Goal: Task Accomplishment & Management: Manage account settings

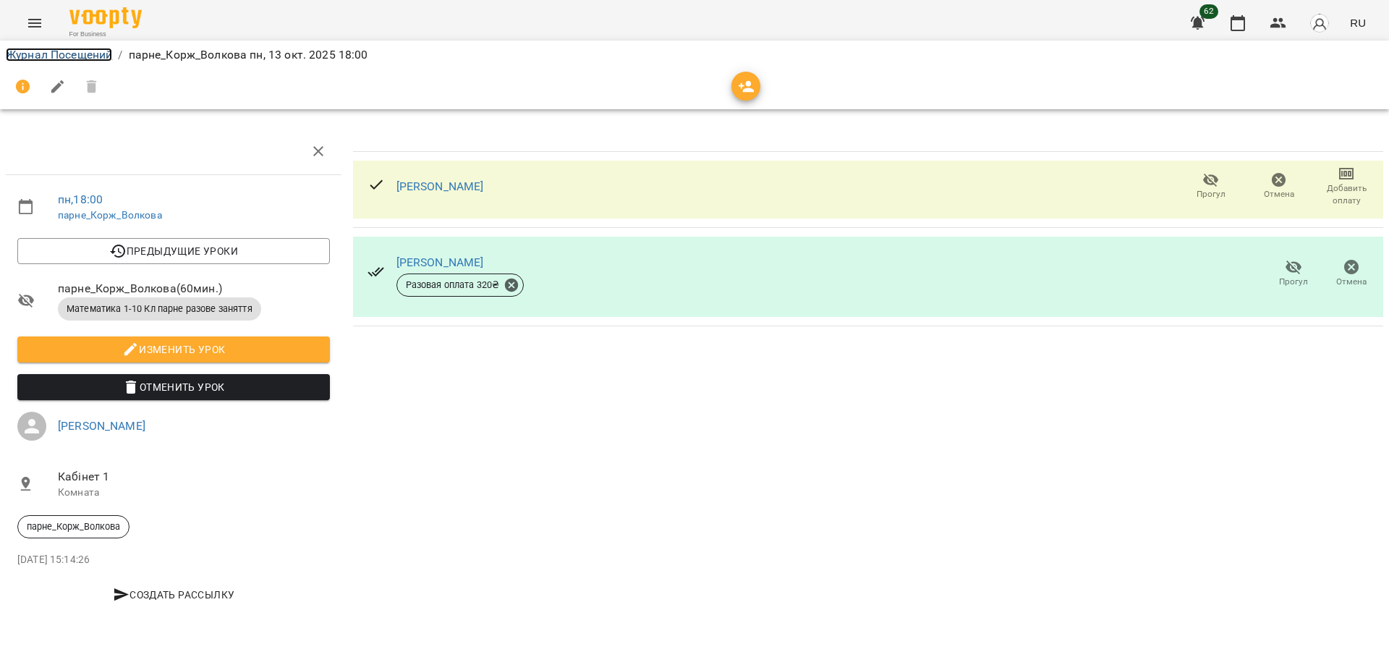
click at [47, 49] on link "Журнал Посещений" at bounding box center [59, 55] width 106 height 14
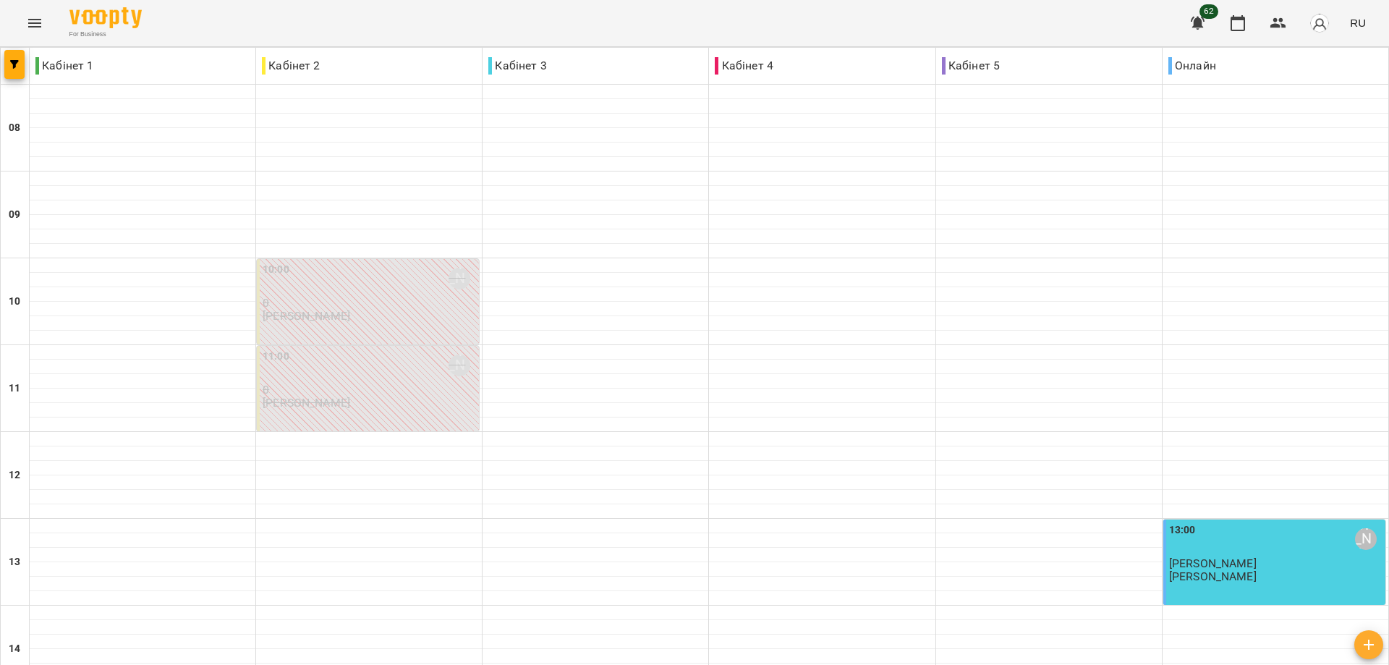
scroll to position [558, 0]
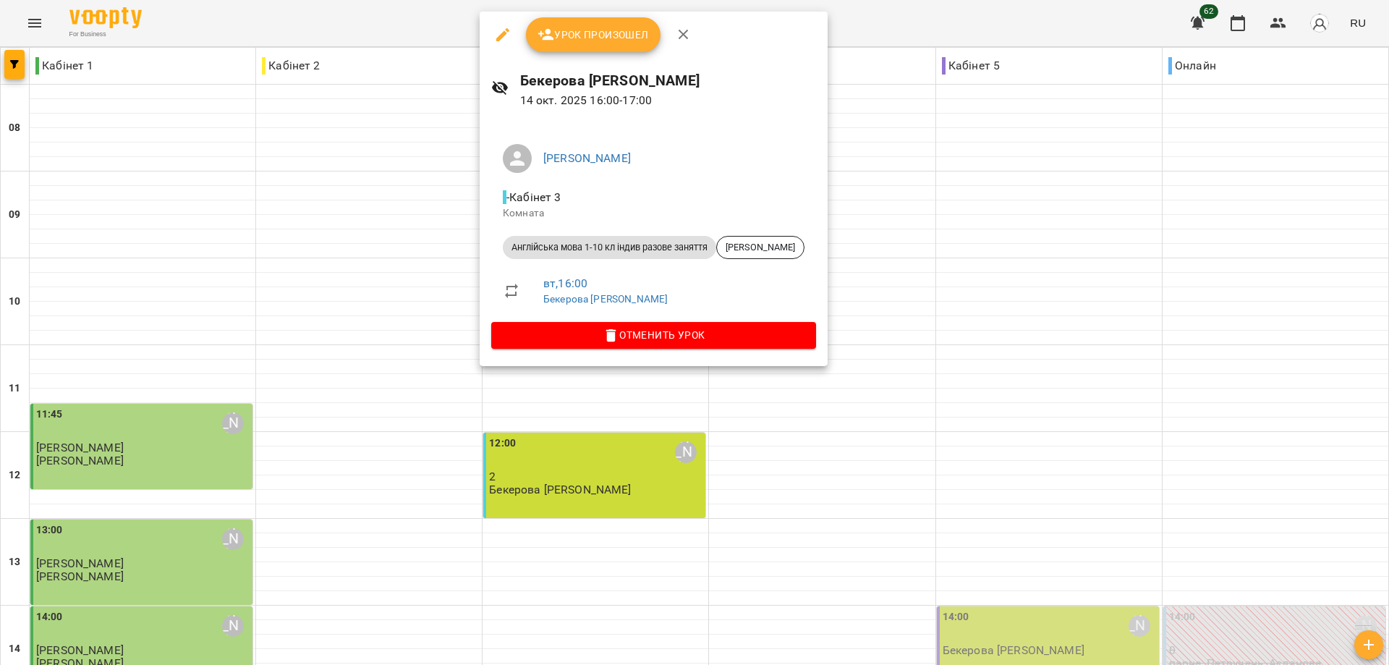
click at [400, 352] on div at bounding box center [694, 332] width 1389 height 665
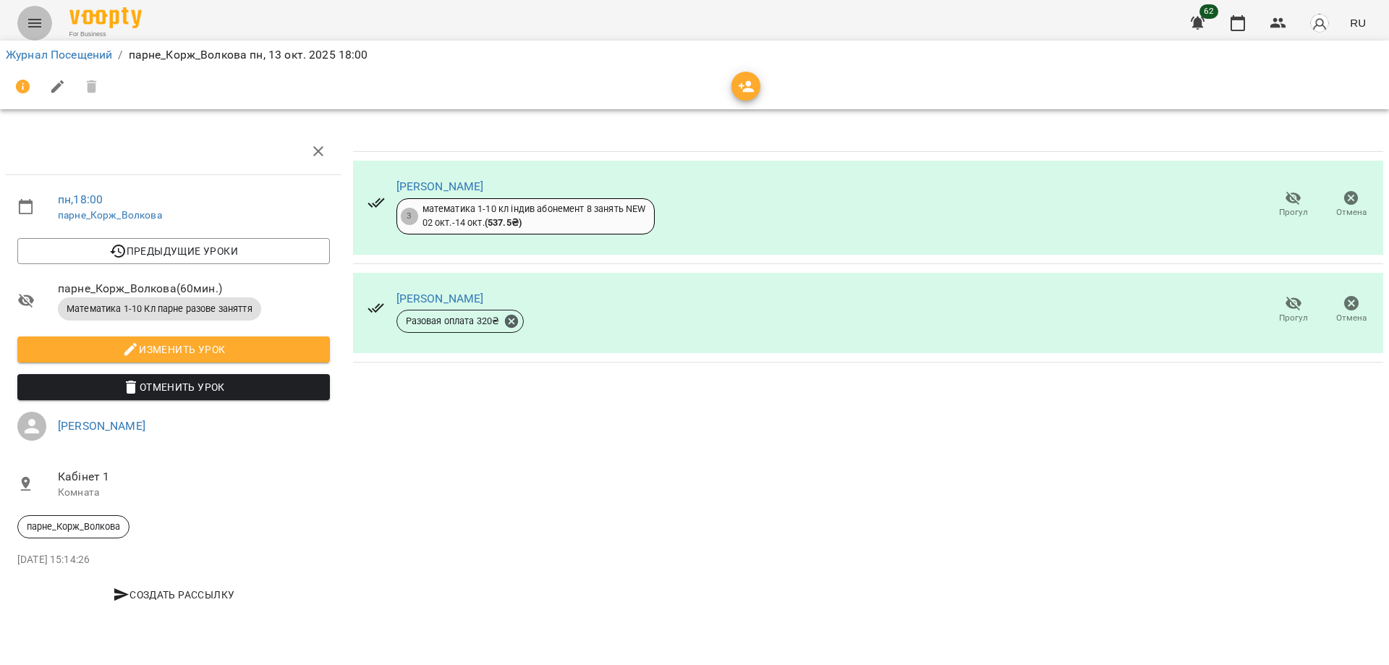
click at [33, 23] on icon "Menu" at bounding box center [34, 23] width 13 height 9
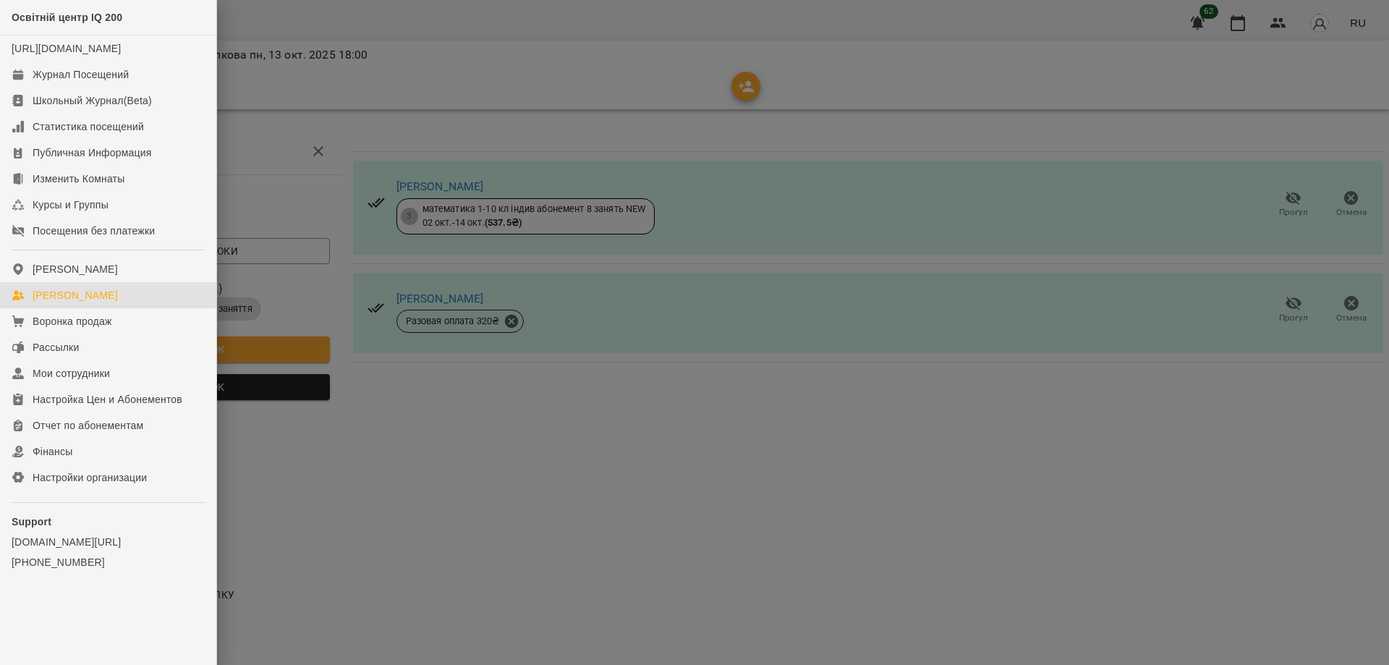
click at [65, 302] on div "[PERSON_NAME]" at bounding box center [75, 295] width 85 height 14
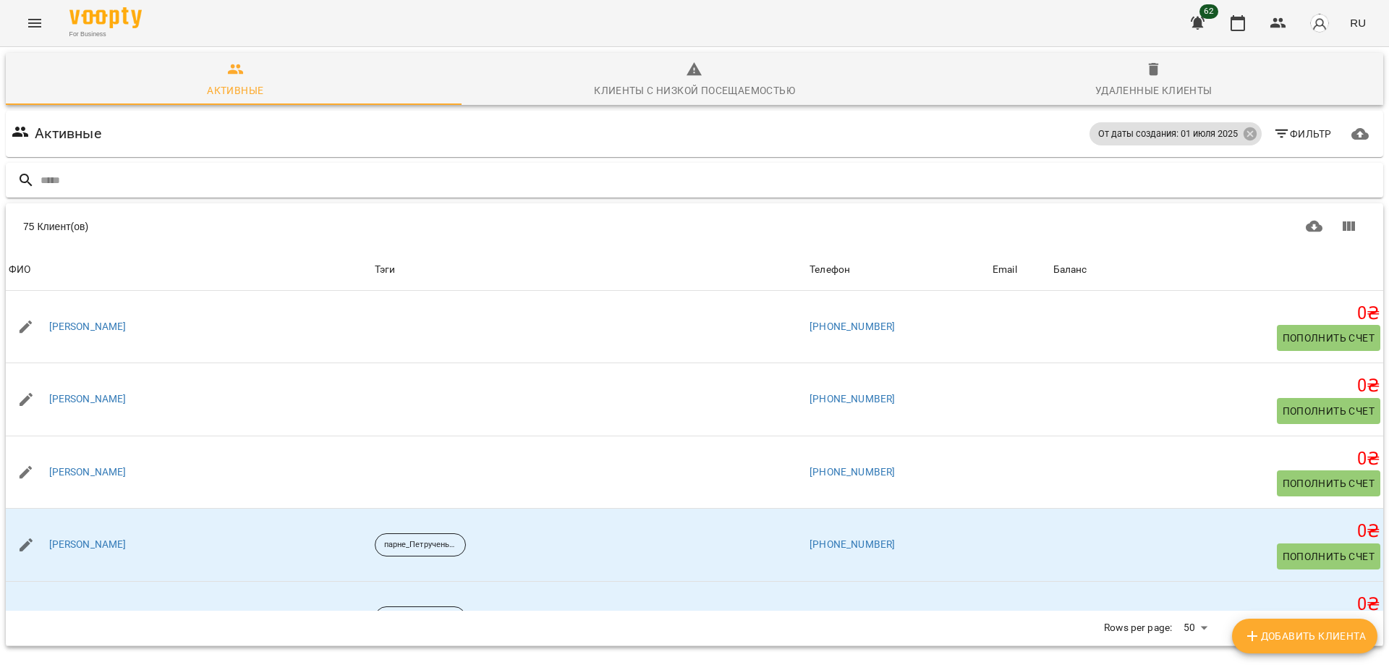
click at [126, 179] on input "text" at bounding box center [709, 181] width 1337 height 24
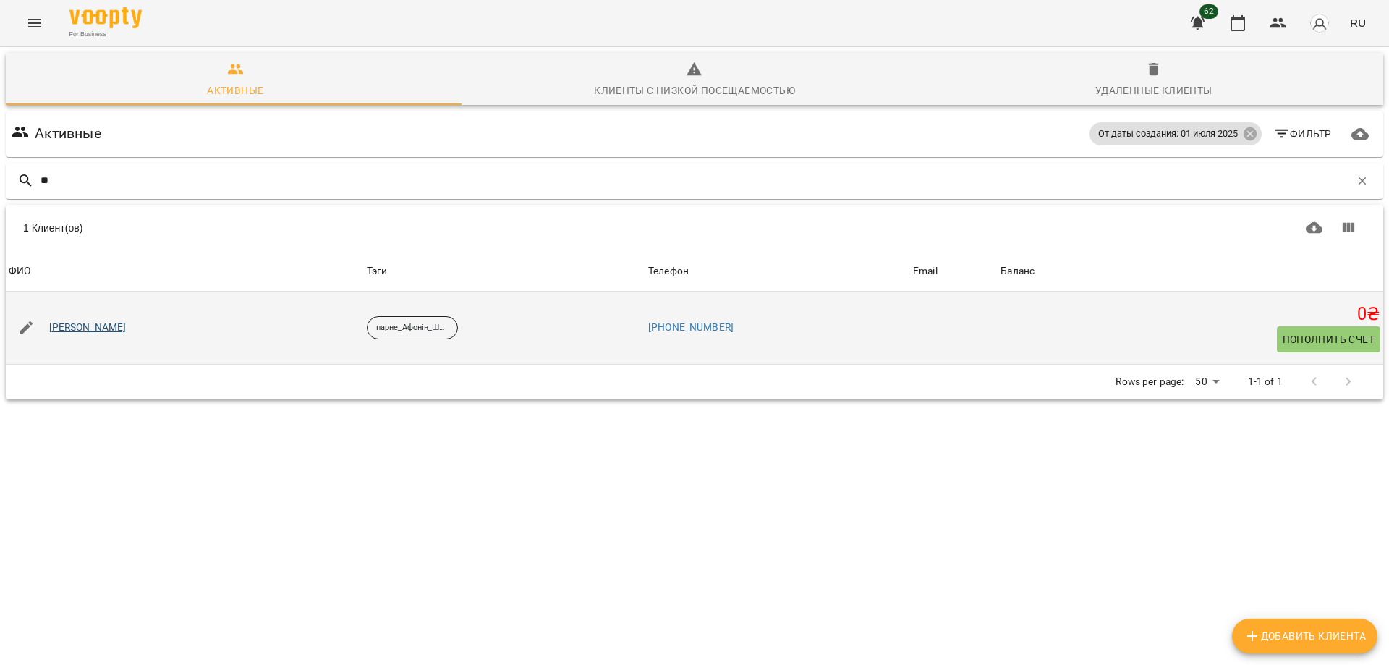
type input "**"
click at [105, 328] on link "[PERSON_NAME]" at bounding box center [87, 327] width 77 height 14
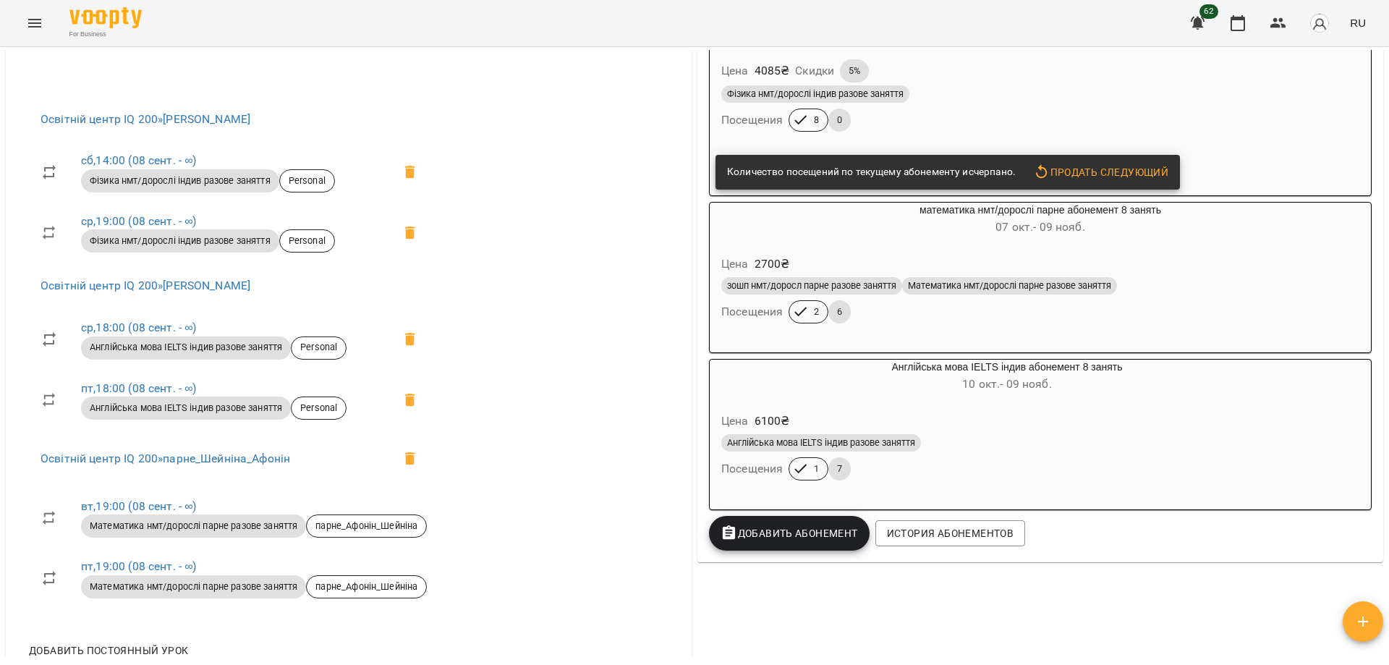
scroll to position [579, 0]
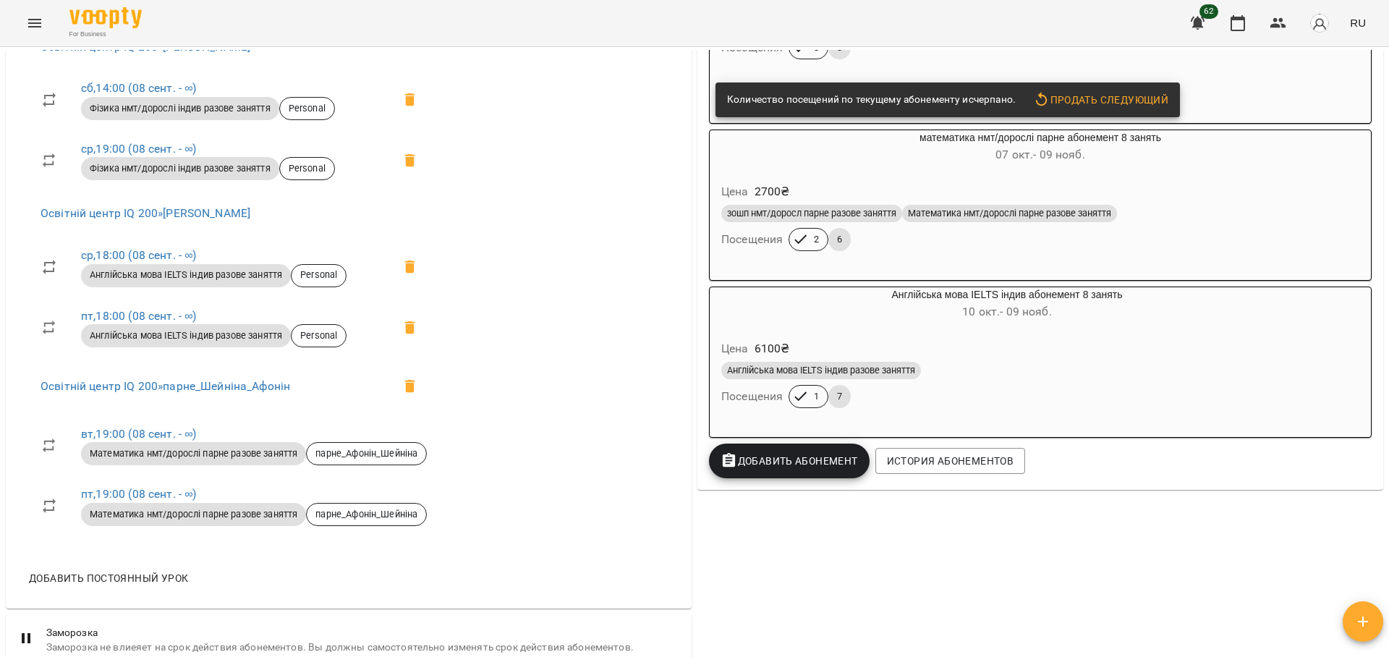
click at [799, 467] on span "Добавить Абонемент" at bounding box center [789, 460] width 137 height 17
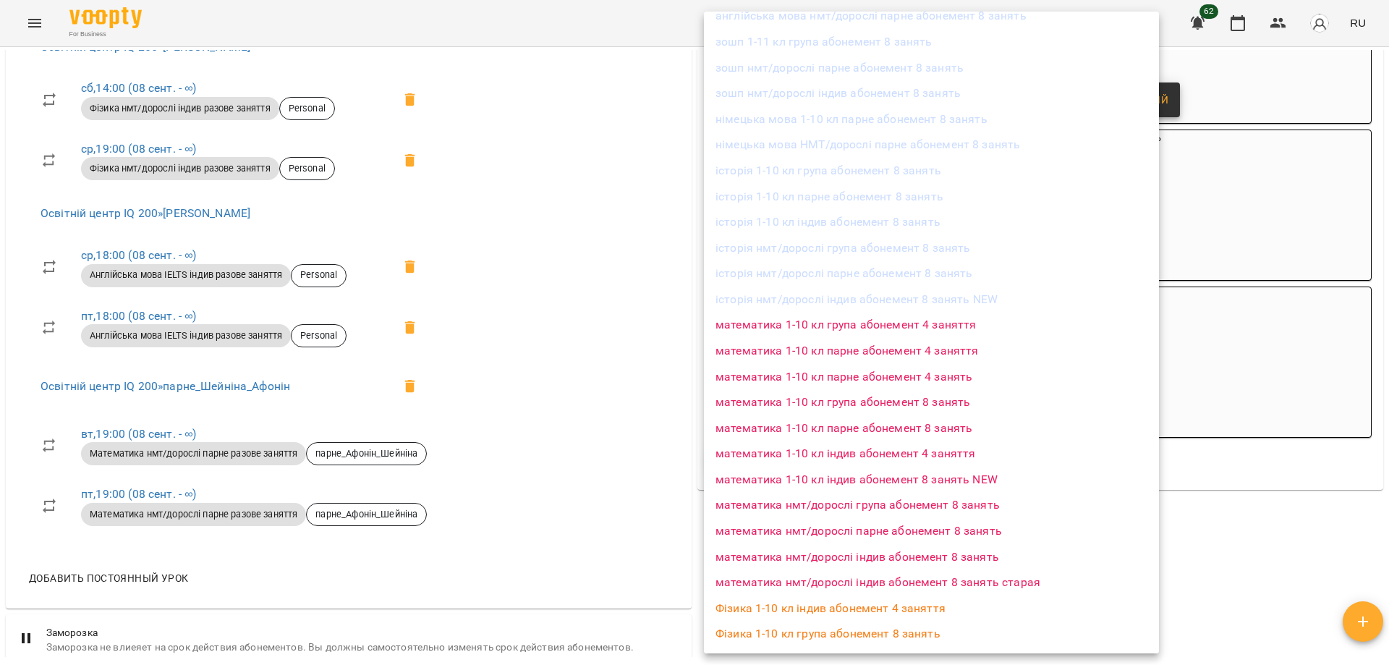
scroll to position [1202, 0]
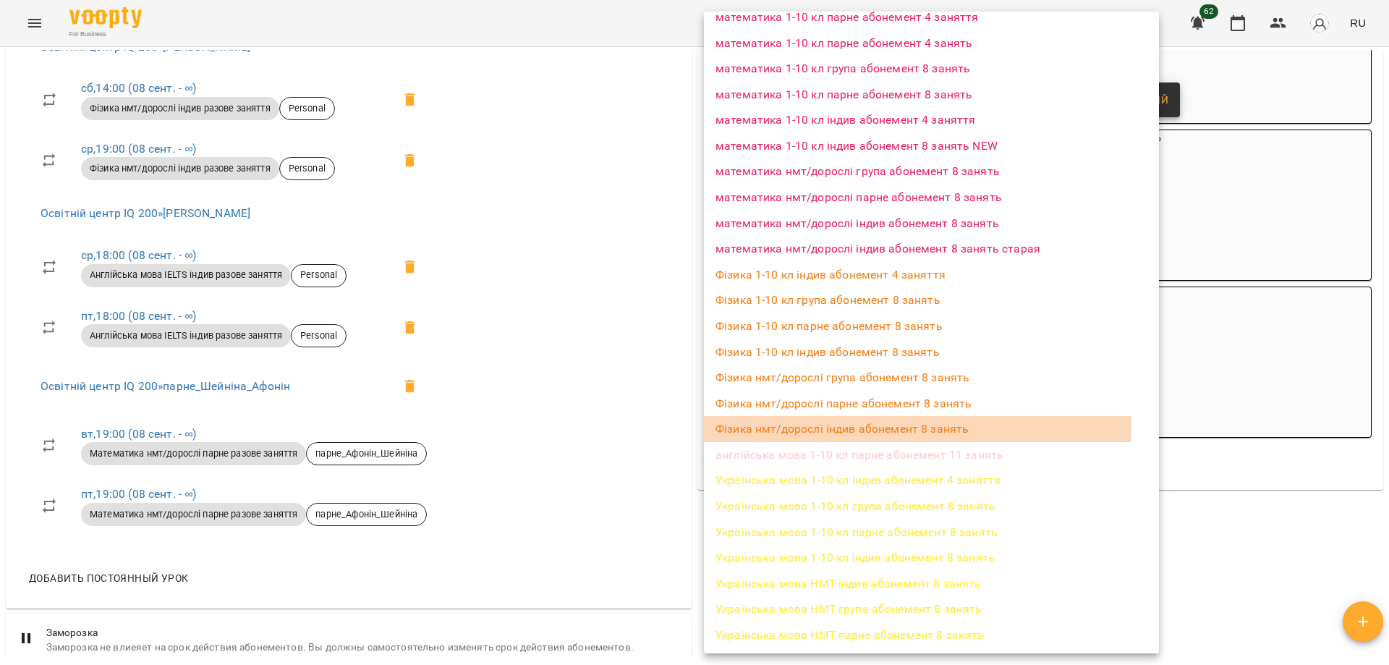
click at [806, 423] on li "Фізика нмт/дорослі індив абонемент 8 занять" at bounding box center [931, 429] width 455 height 26
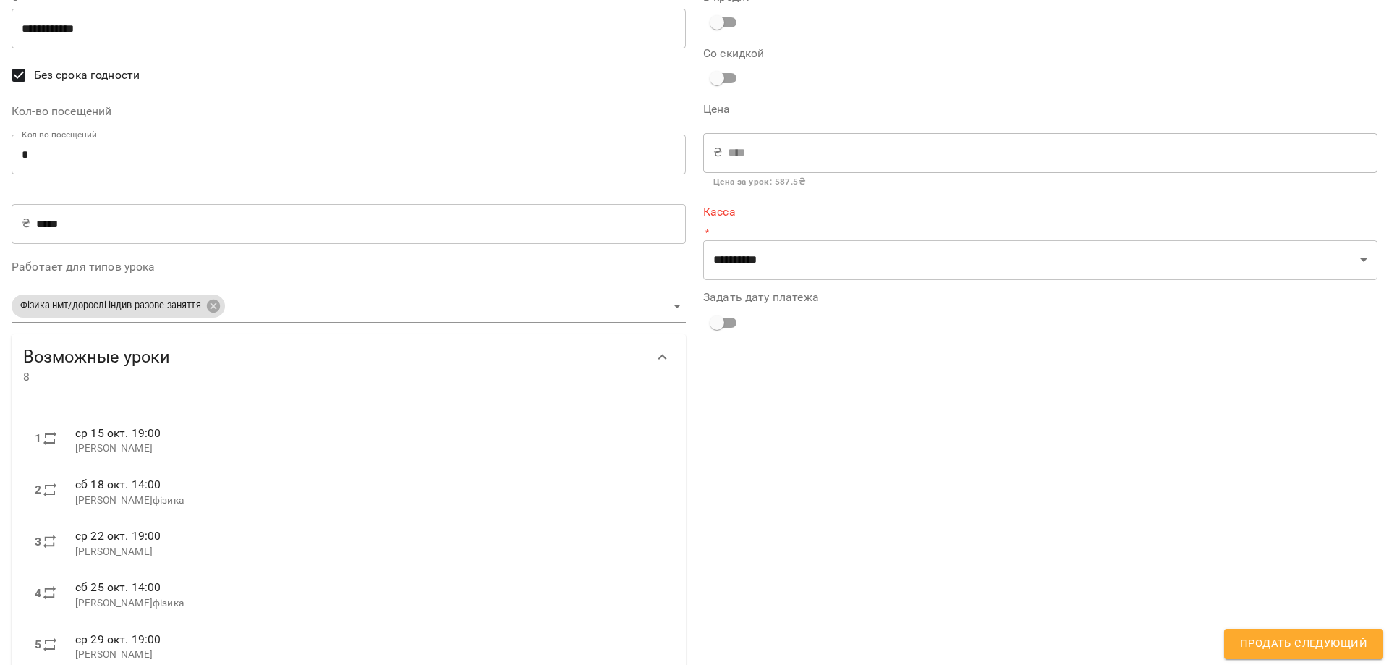
scroll to position [58, 0]
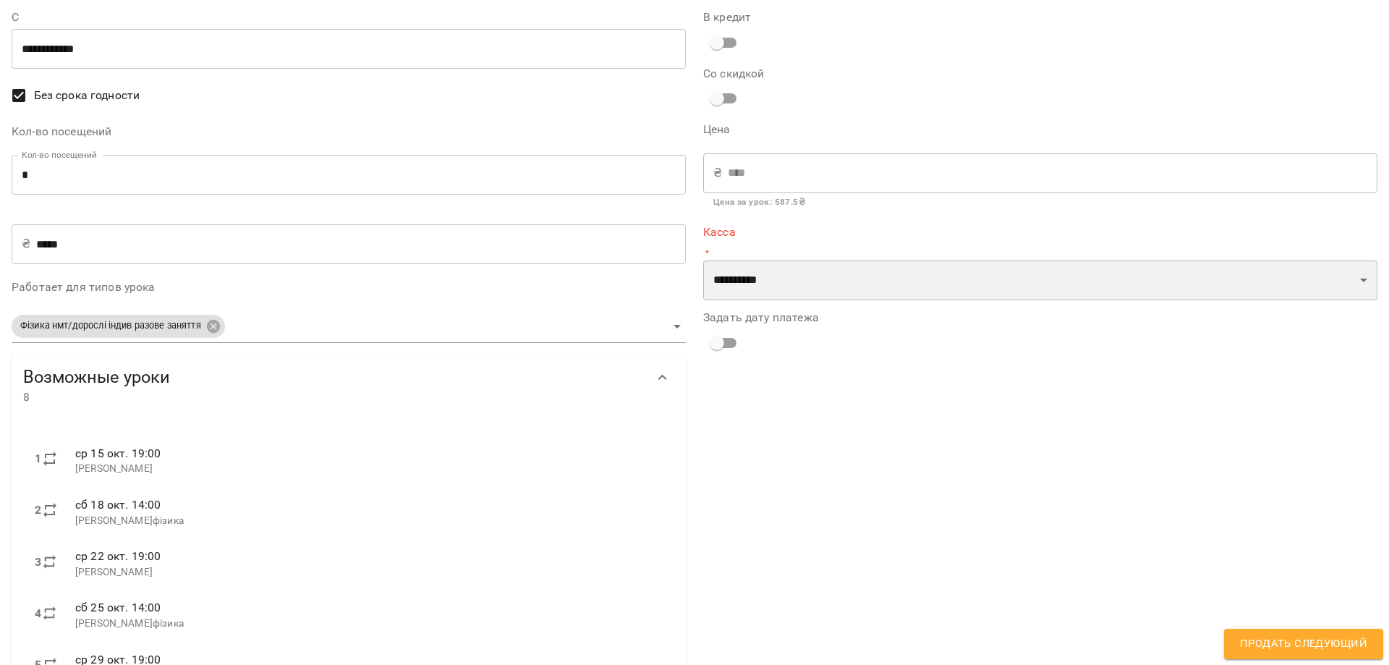
click at [752, 271] on select "**********" at bounding box center [1040, 280] width 674 height 41
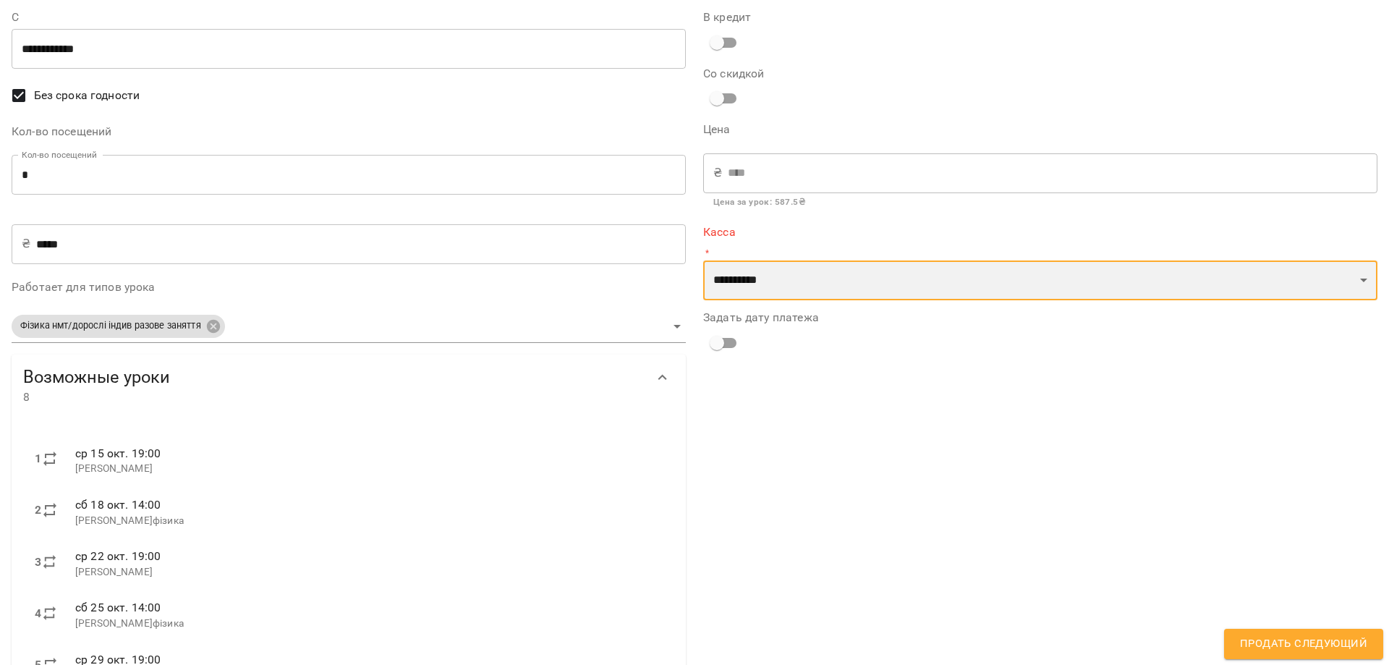
select select "****"
click at [703, 260] on select "**********" at bounding box center [1040, 280] width 674 height 41
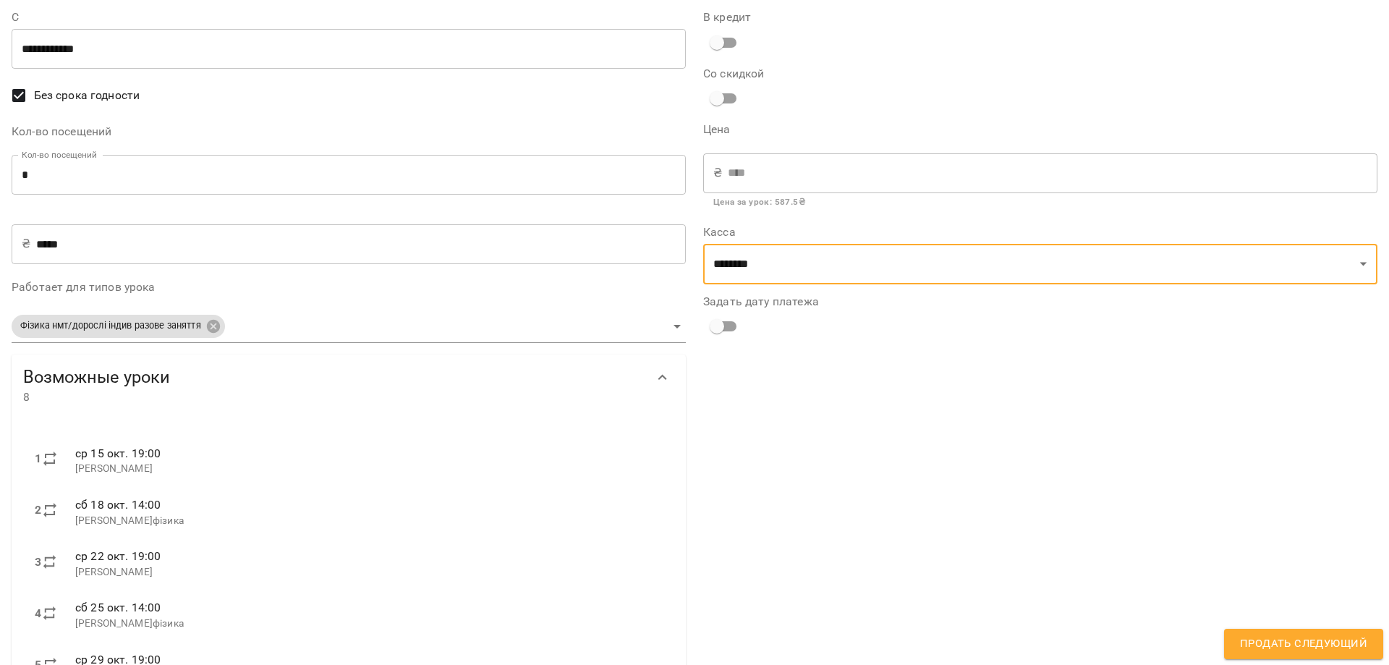
click at [1272, 646] on span "Продать следующий" at bounding box center [1303, 643] width 127 height 19
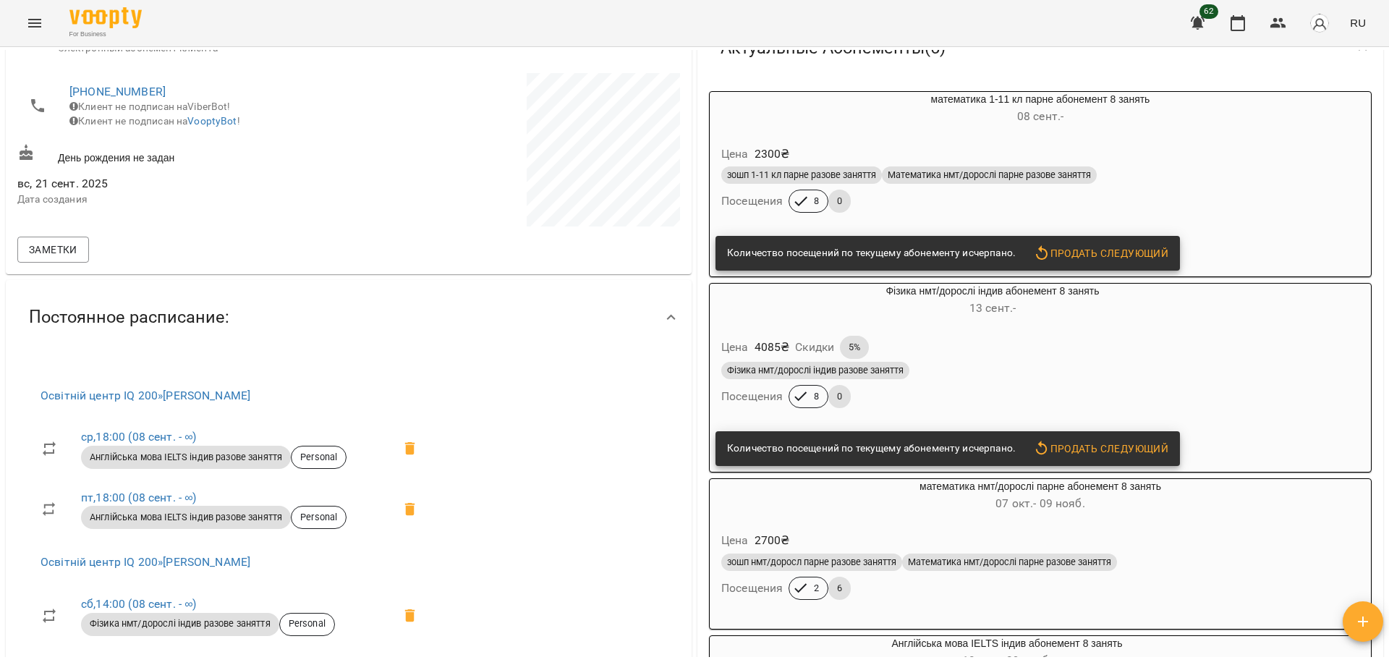
scroll to position [224, 0]
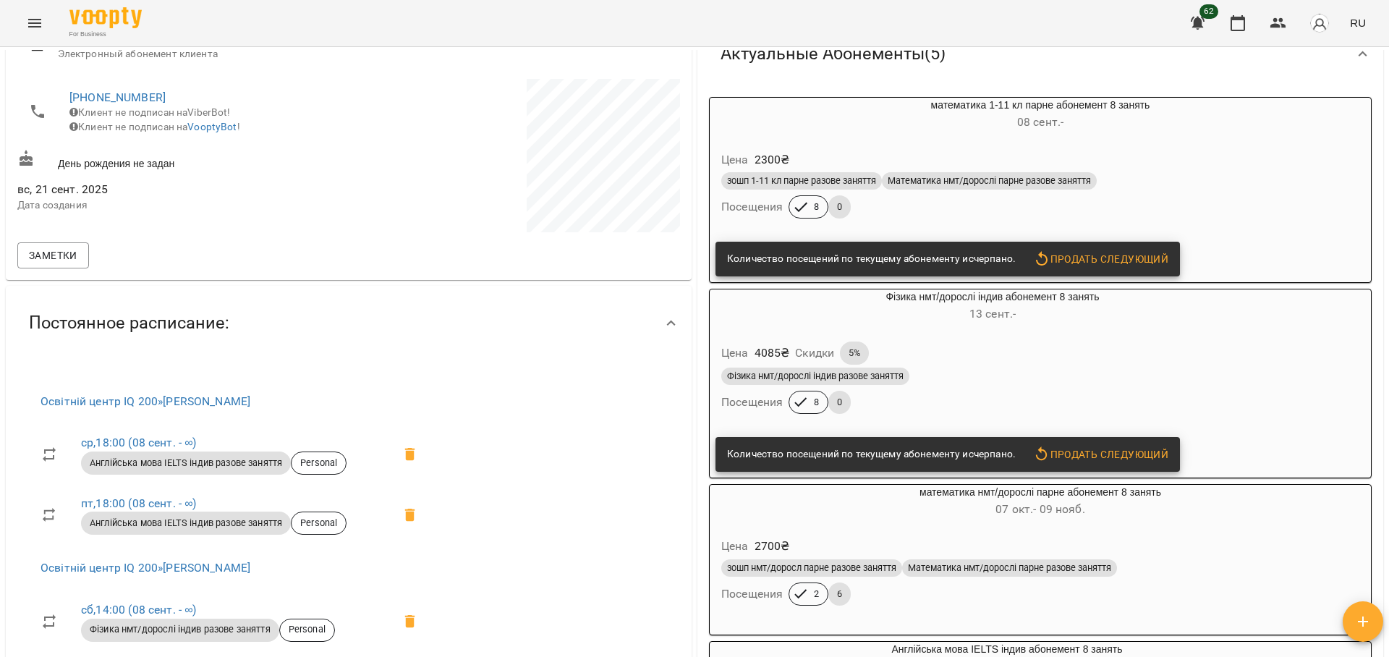
click at [32, 20] on icon "Menu" at bounding box center [34, 23] width 13 height 9
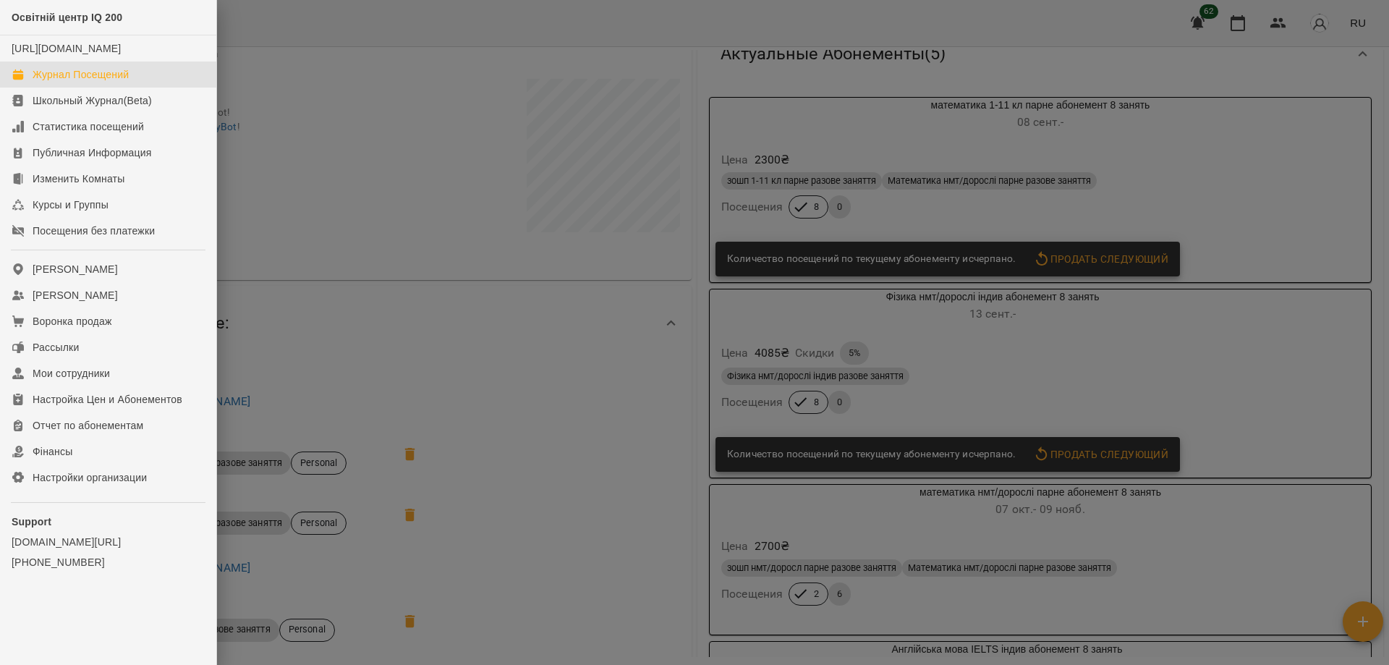
click at [72, 82] on div "Журнал Посещений" at bounding box center [81, 74] width 96 height 14
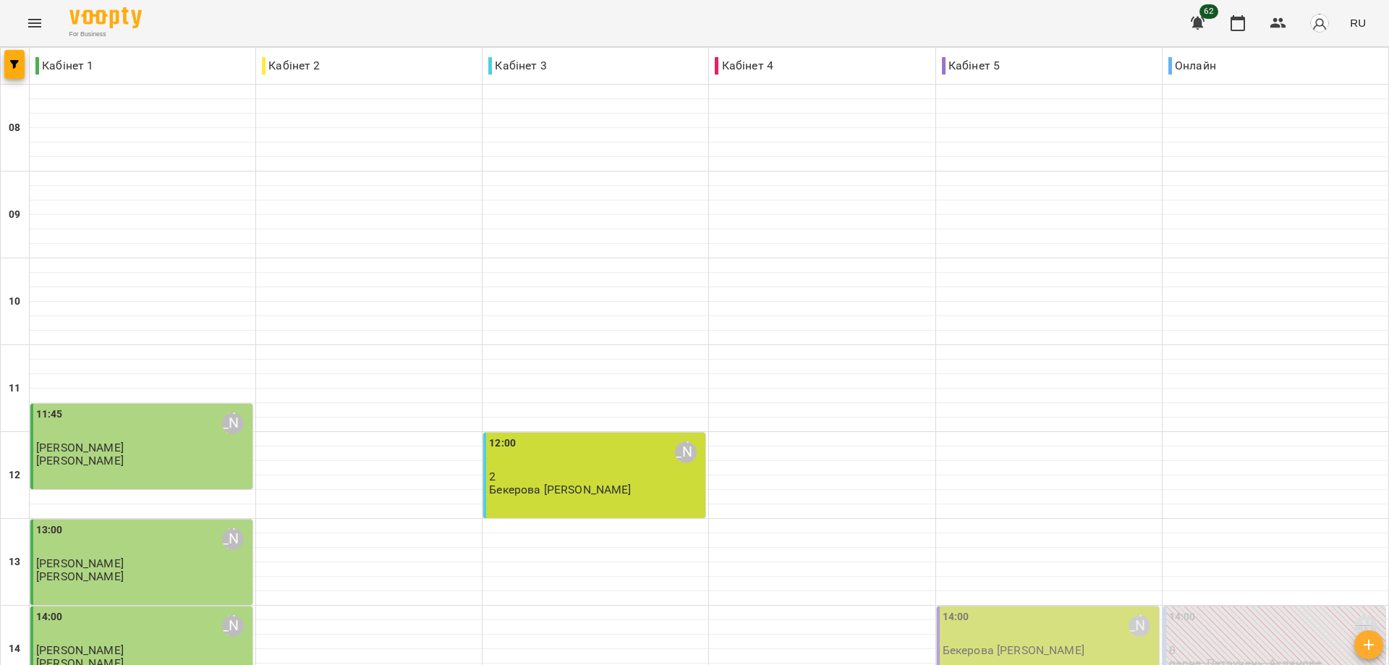
scroll to position [506, 0]
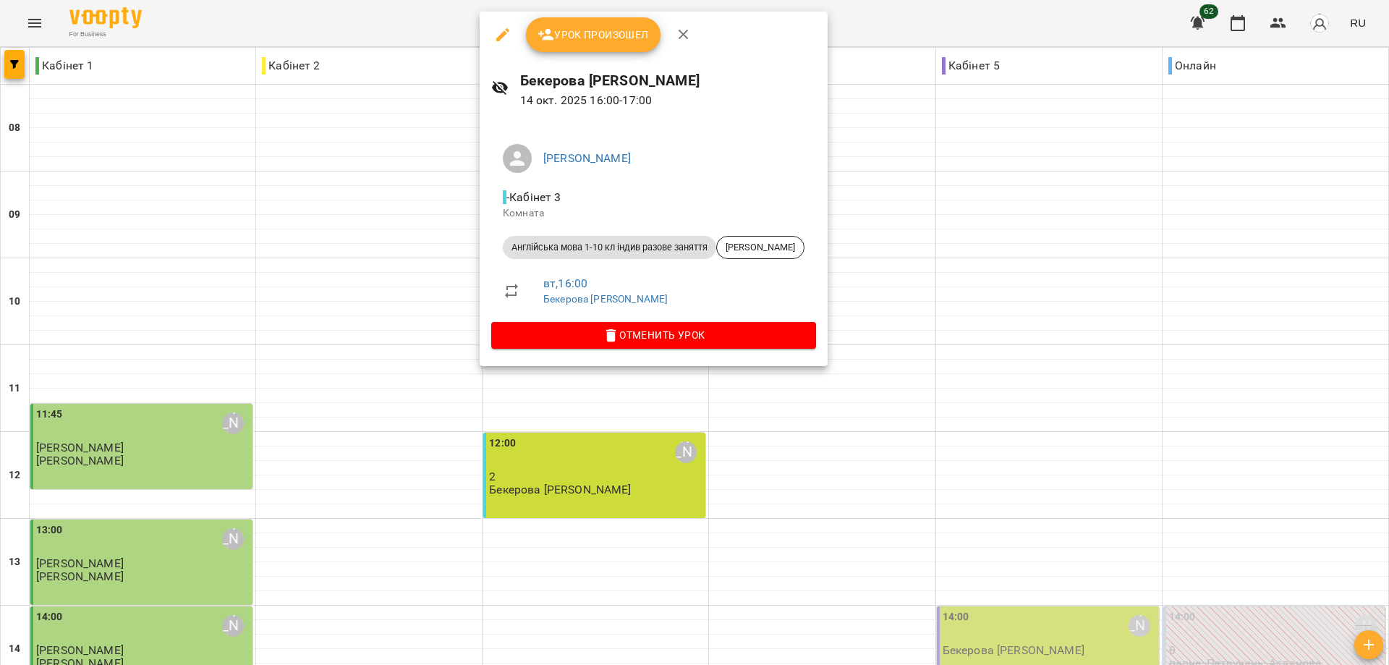
click at [582, 30] on span "Урок произошел" at bounding box center [592, 34] width 111 height 17
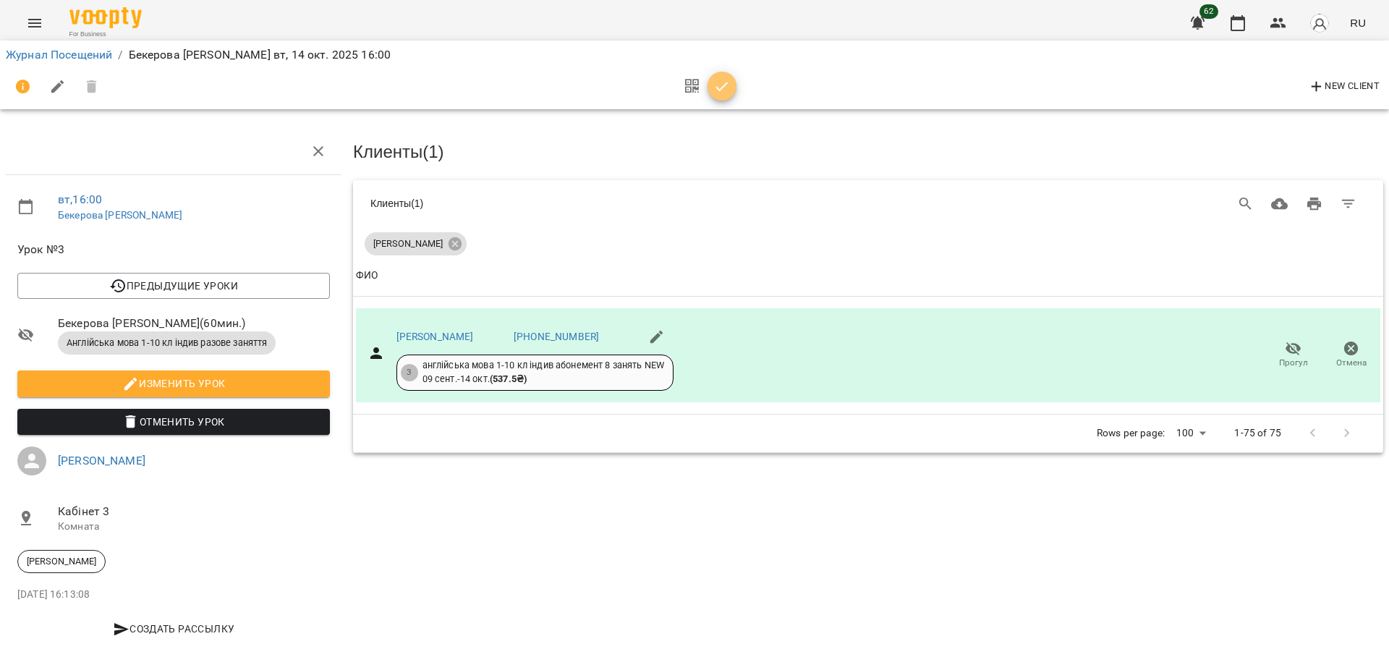
click at [715, 88] on icon "button" at bounding box center [721, 86] width 17 height 17
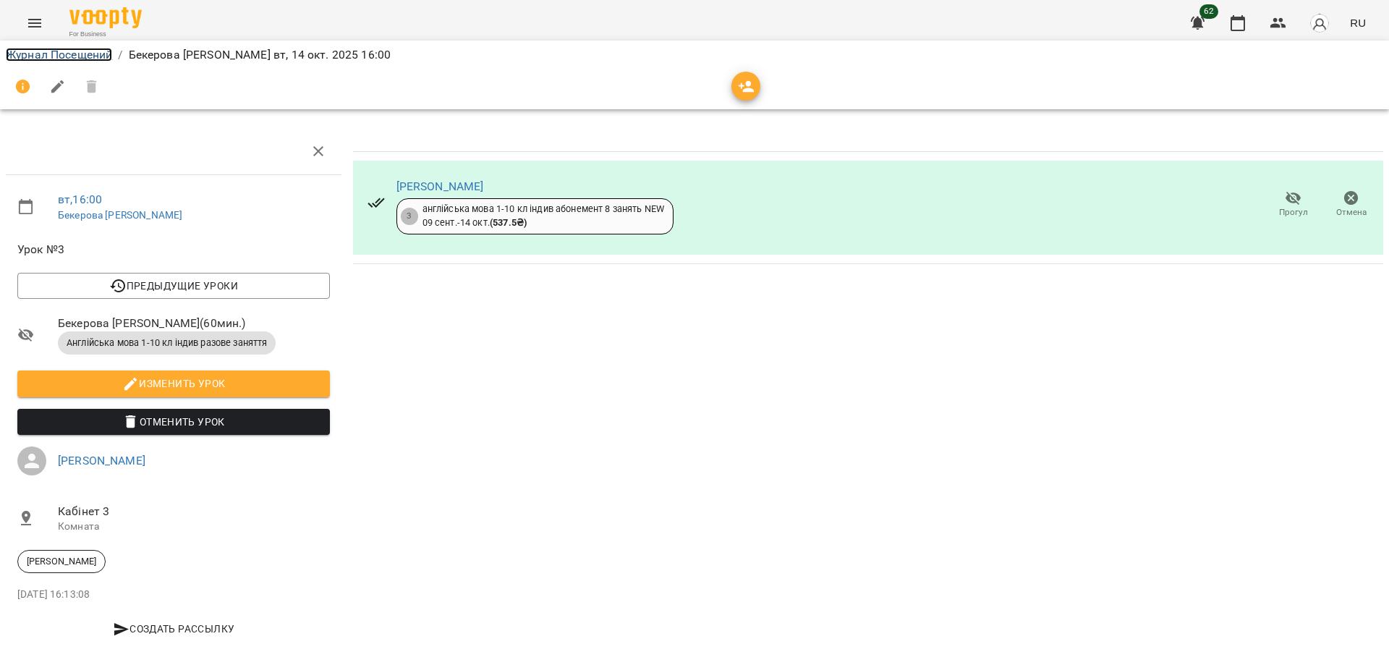
click at [61, 54] on link "Журнал Посещений" at bounding box center [59, 55] width 106 height 14
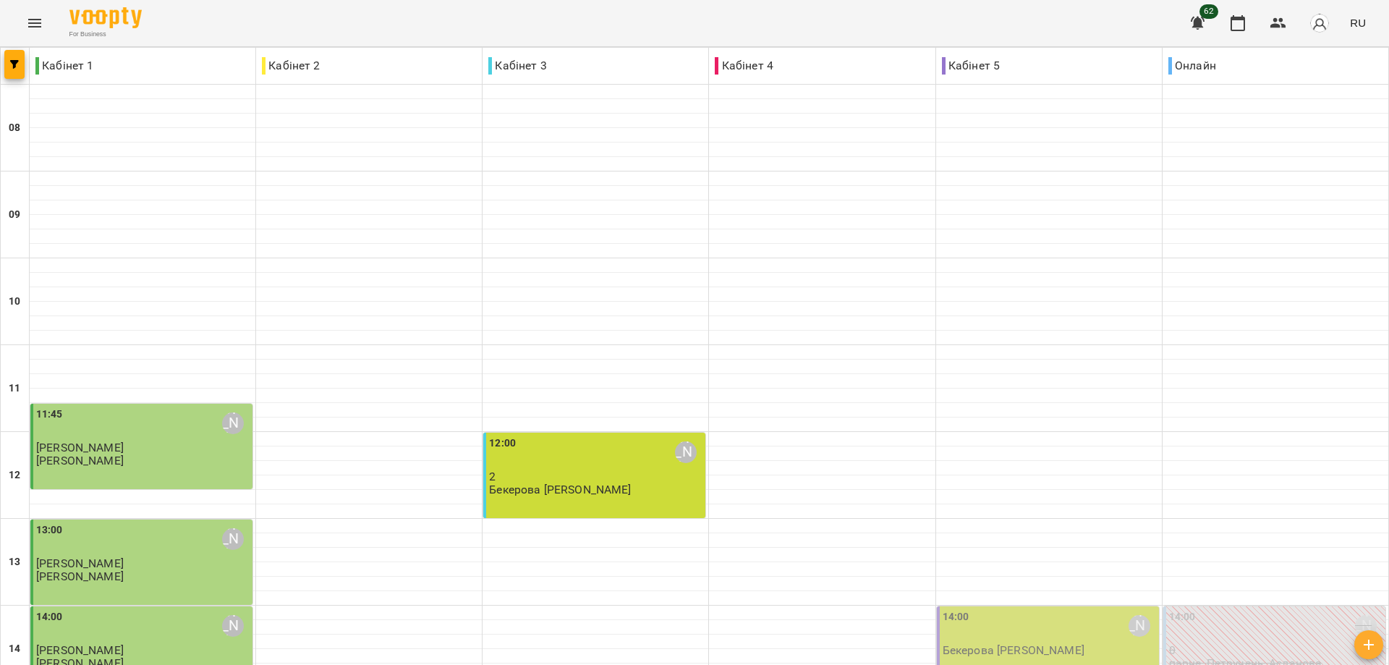
scroll to position [434, 0]
click at [1027, 644] on p "Бекерова [PERSON_NAME]" at bounding box center [1014, 650] width 142 height 12
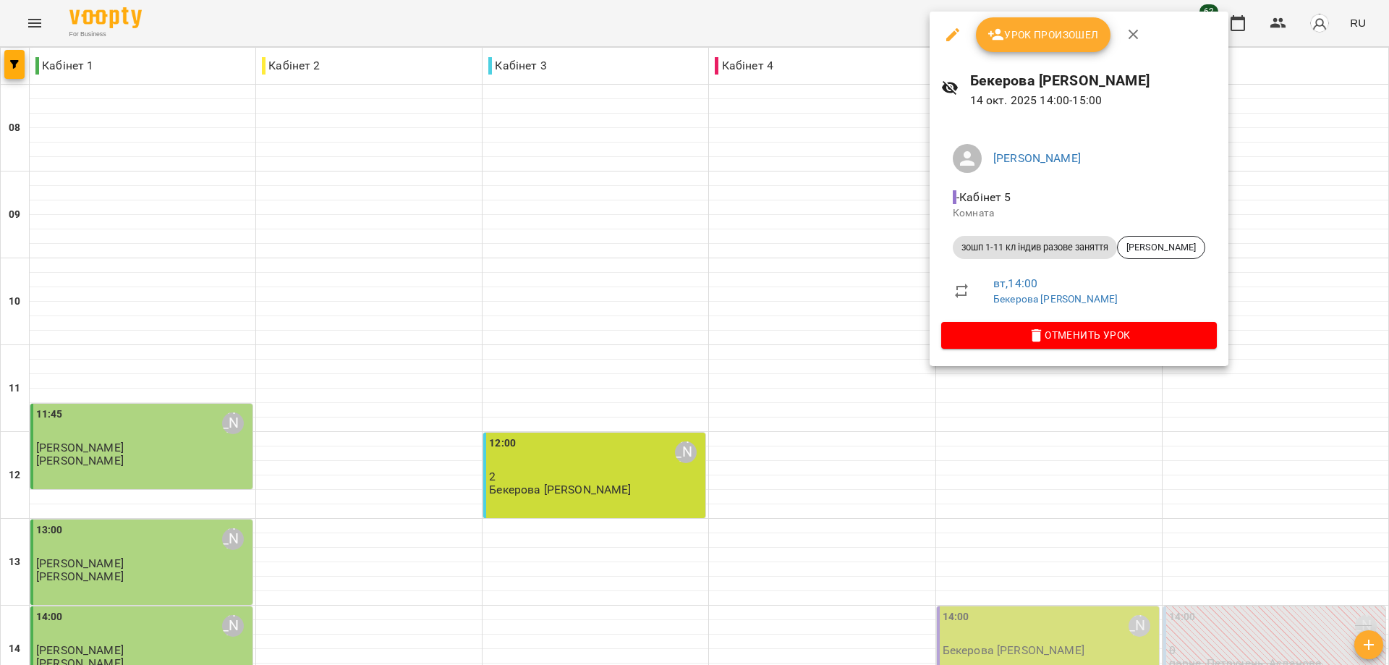
click at [771, 190] on div at bounding box center [694, 332] width 1389 height 665
